Goal: Task Accomplishment & Management: Use online tool/utility

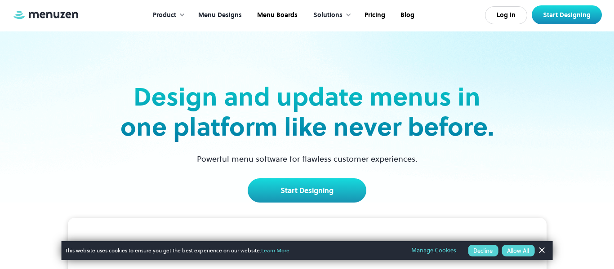
click at [216, 18] on link "Menu Designs" at bounding box center [219, 15] width 59 height 28
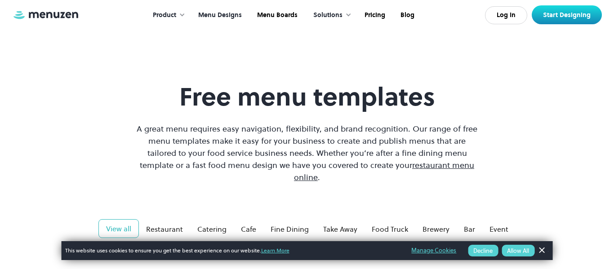
click at [169, 20] on div "Product" at bounding box center [167, 15] width 46 height 28
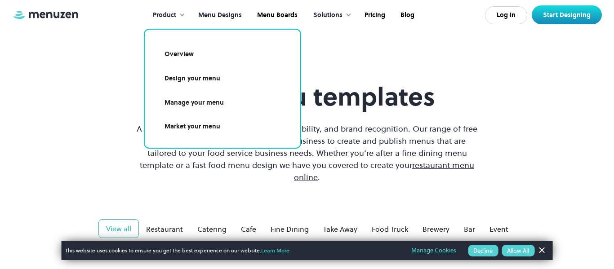
click at [167, 20] on div "Product" at bounding box center [167, 15] width 46 height 28
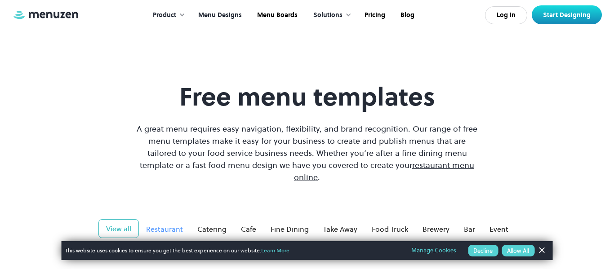
click at [167, 224] on div "Restaurant" at bounding box center [164, 229] width 37 height 11
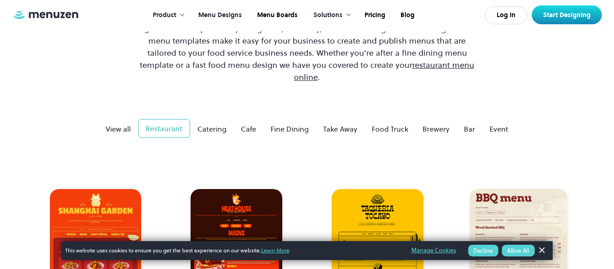
scroll to position [102, 0]
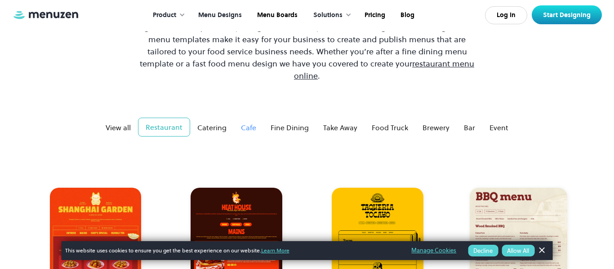
click at [248, 122] on div "Cafe" at bounding box center [248, 127] width 15 height 11
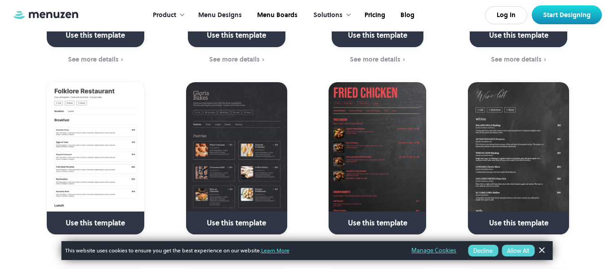
scroll to position [397, 0]
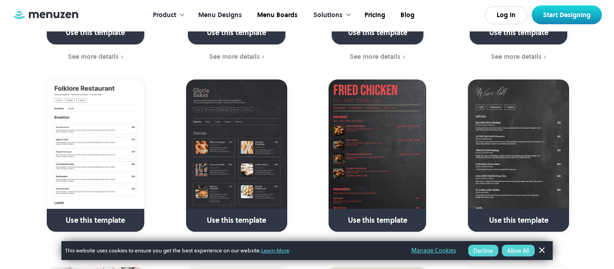
click at [258, 137] on img at bounding box center [236, 156] width 101 height 152
click at [222, 214] on link at bounding box center [237, 224] width 130 height 23
